Goal: Task Accomplishment & Management: Manage account settings

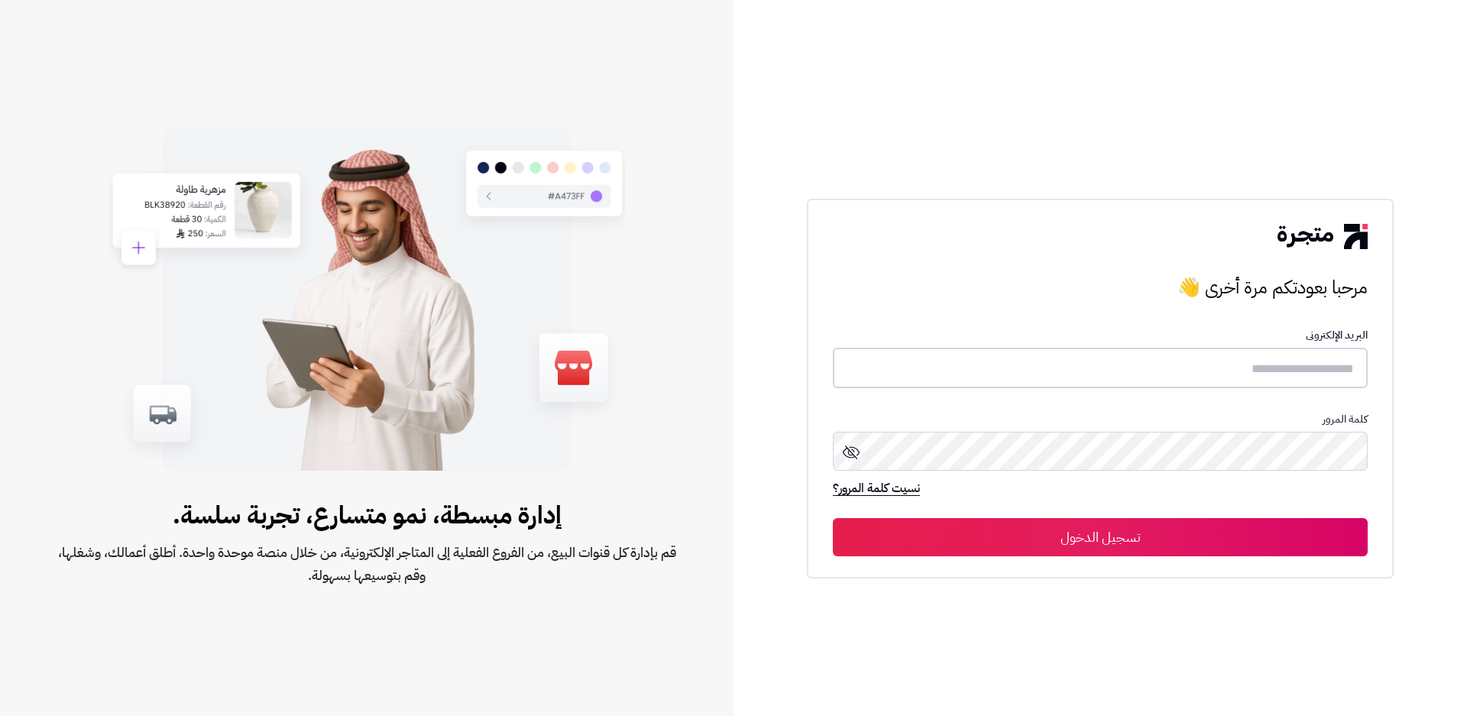
type input "**********"
click at [1207, 541] on button "تسجيل الدخول" at bounding box center [1100, 536] width 535 height 38
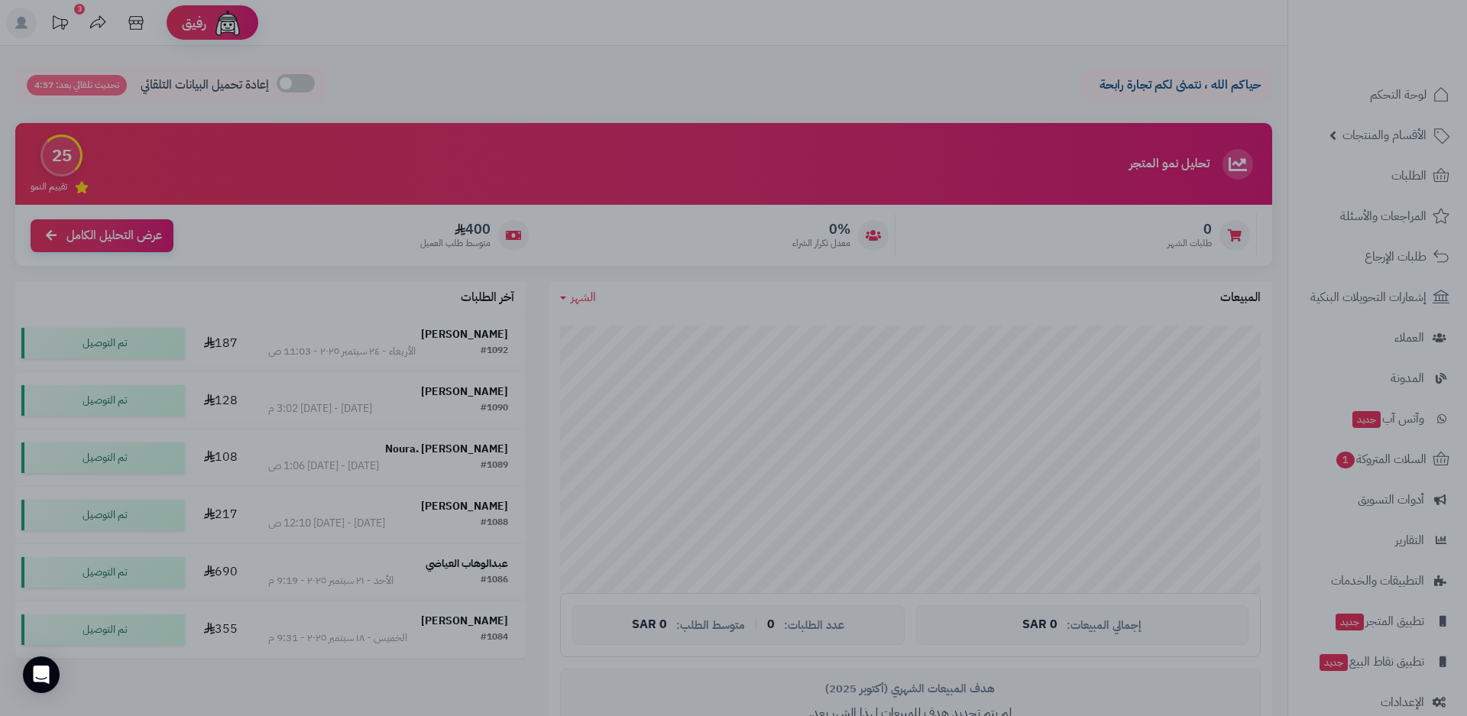
click at [892, 46] on div at bounding box center [733, 358] width 1467 height 716
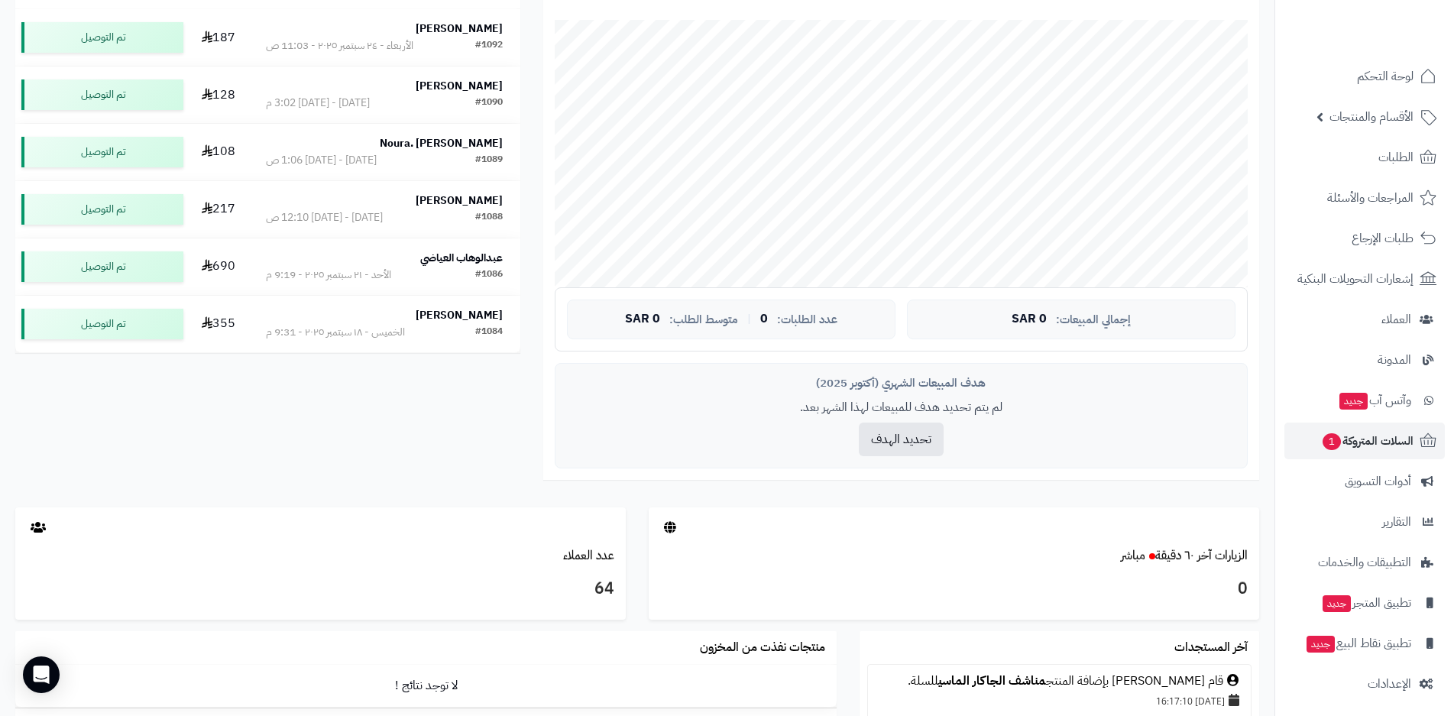
scroll to position [24, 0]
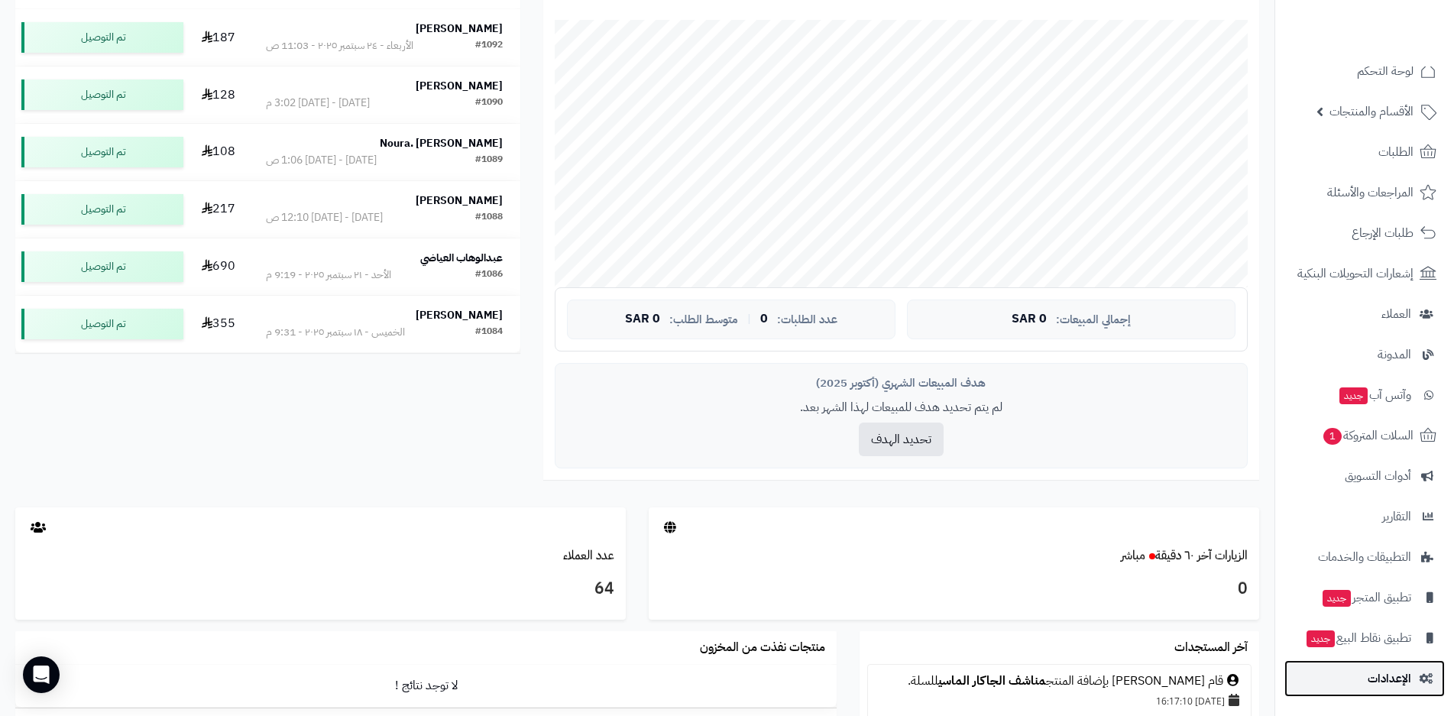
click at [1403, 687] on span "الإعدادات" at bounding box center [1390, 678] width 44 height 21
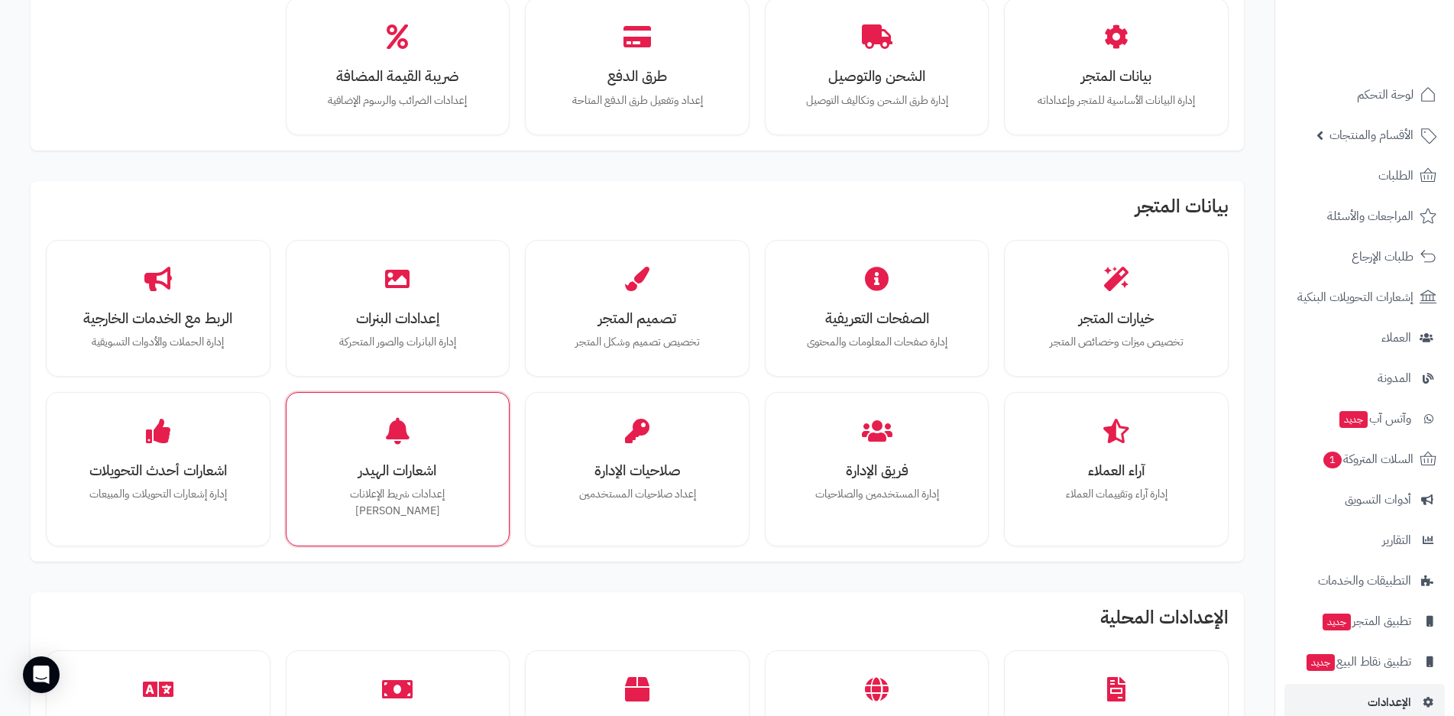
scroll to position [153, 0]
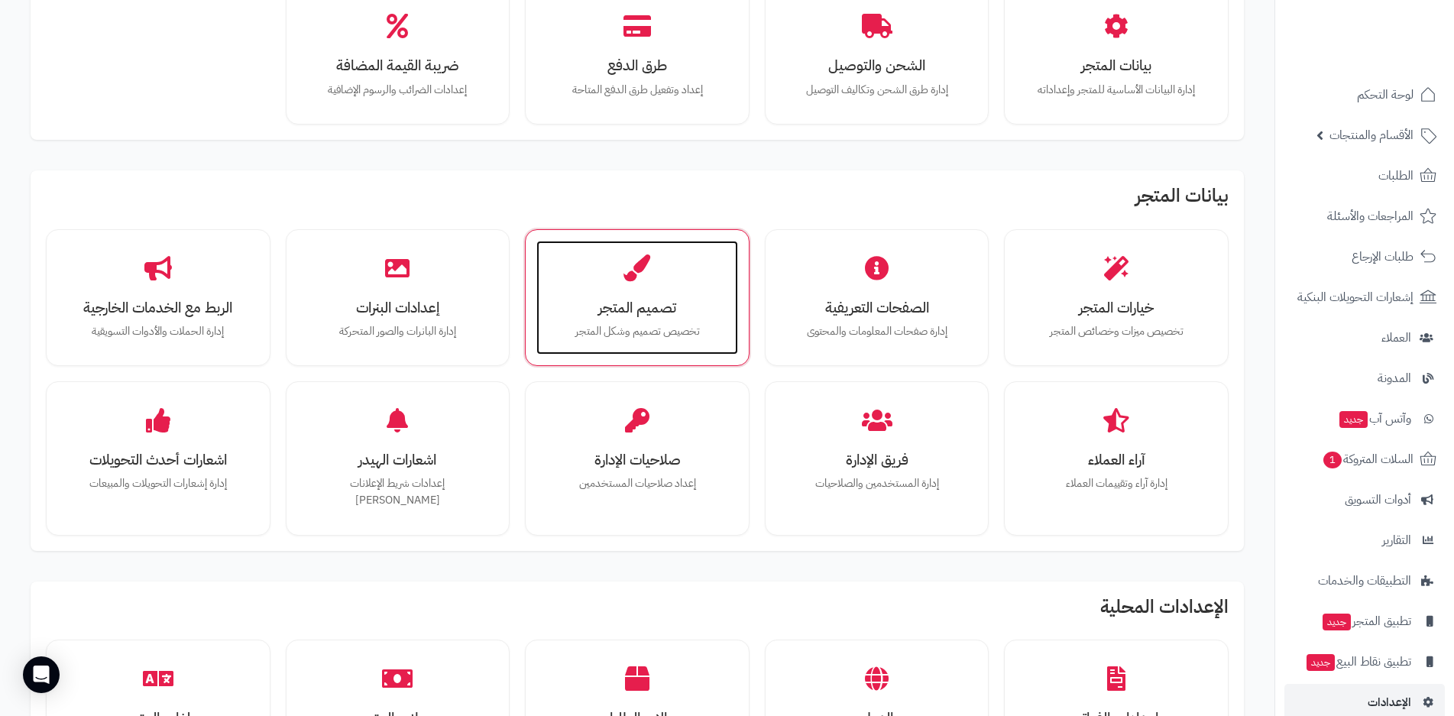
click at [585, 307] on h3 "تصميم المتجر" at bounding box center [637, 308] width 171 height 16
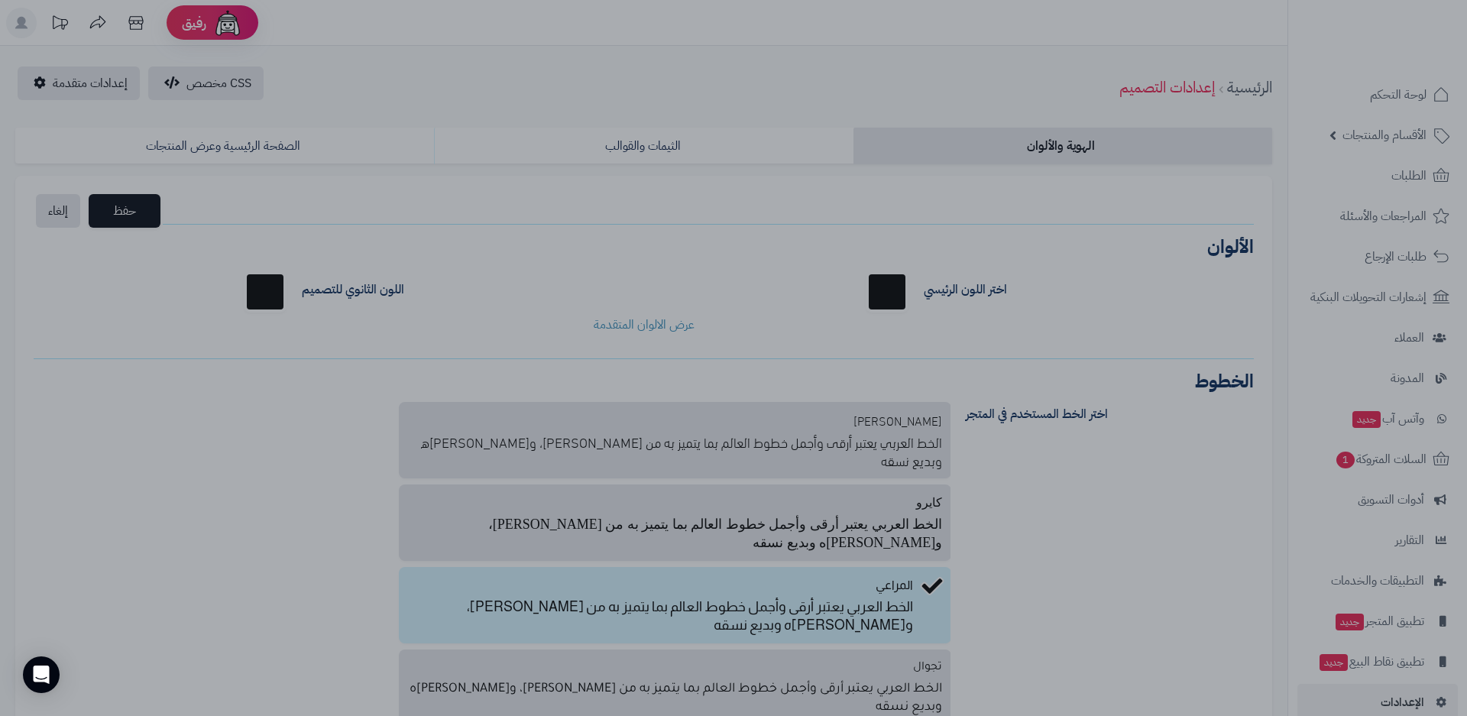
click at [623, 147] on div at bounding box center [733, 358] width 1467 height 716
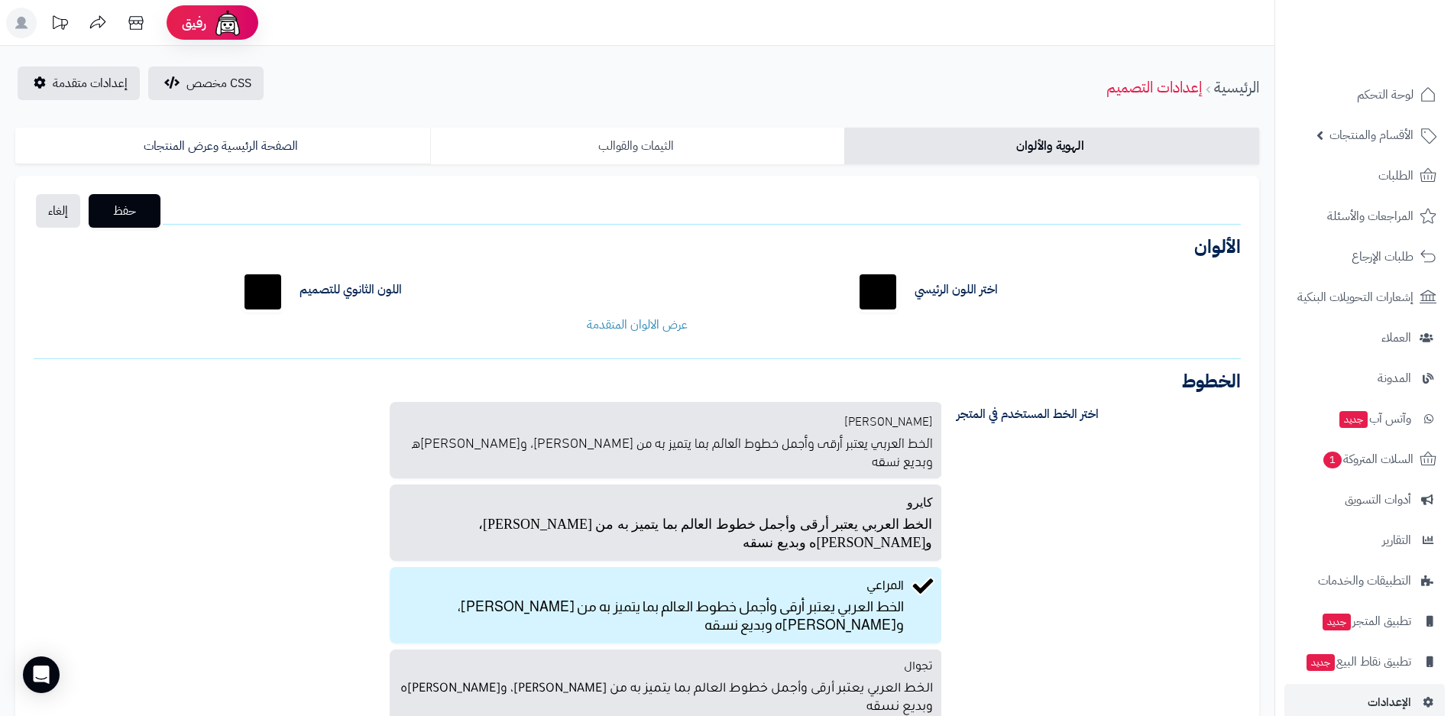
click at [624, 147] on link "الثيمات والقوالب" at bounding box center [637, 146] width 415 height 37
